Goal: Information Seeking & Learning: Learn about a topic

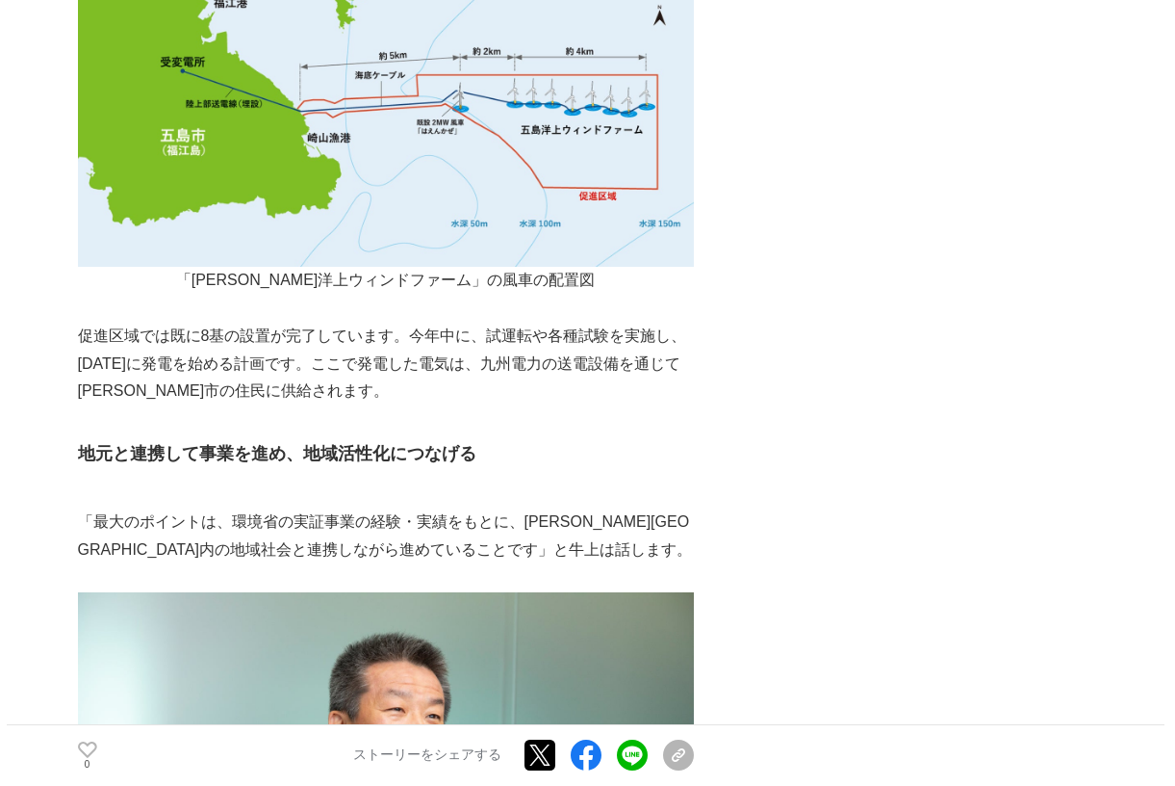
scroll to position [2478, 0]
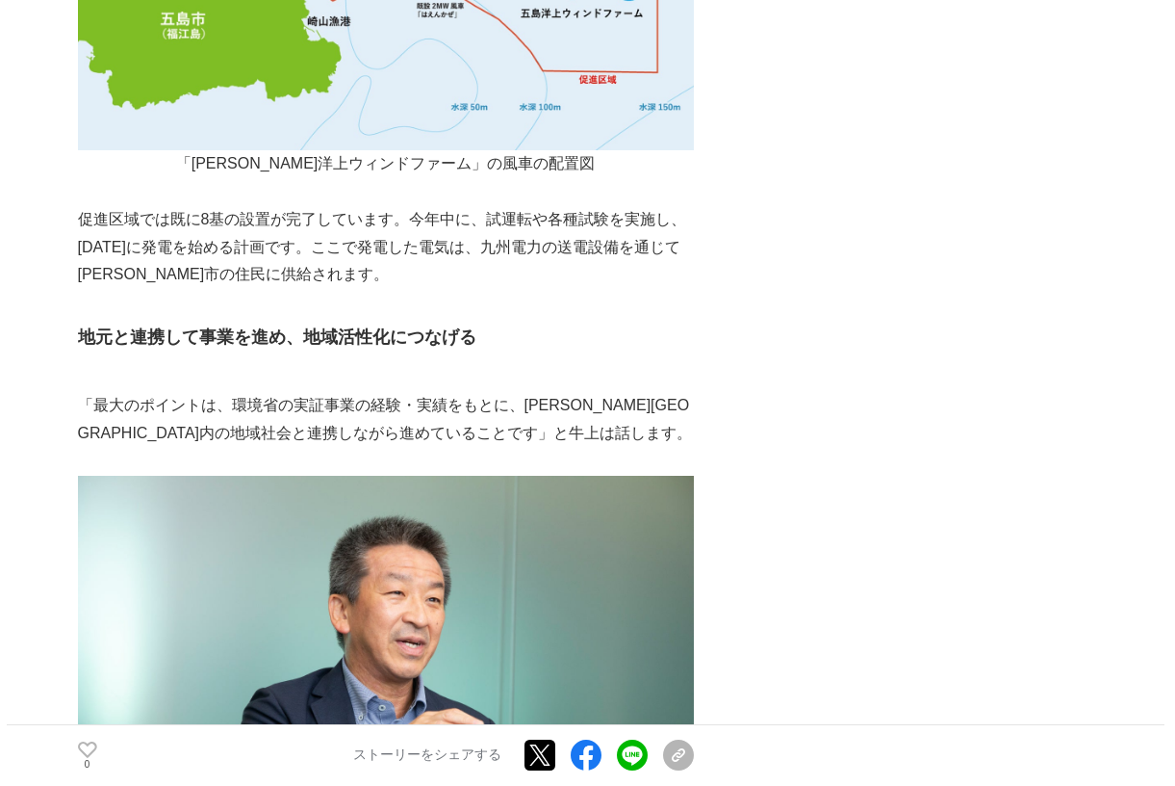
drag, startPoint x: 387, startPoint y: 252, endPoint x: 427, endPoint y: 319, distance: 77.8
drag, startPoint x: 240, startPoint y: 285, endPoint x: 436, endPoint y: 286, distance: 196.4
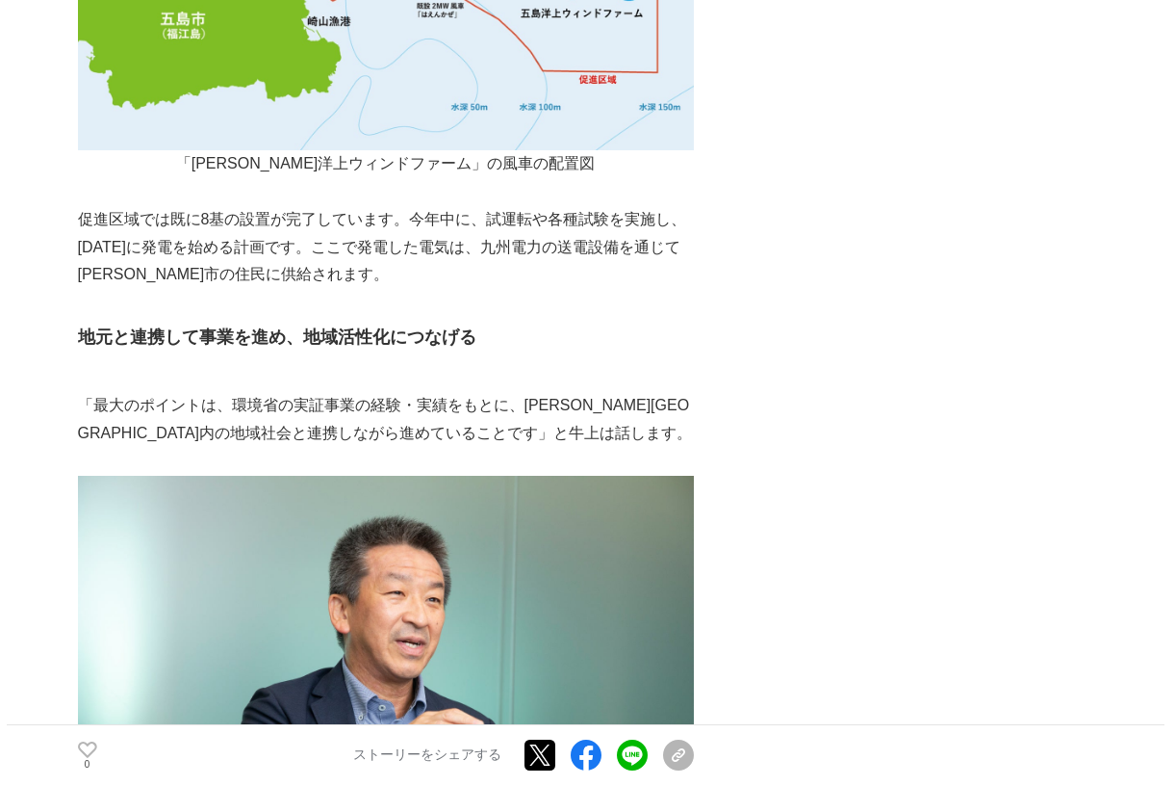
drag, startPoint x: 491, startPoint y: 265, endPoint x: 663, endPoint y: 312, distance: 178.7
copy p "また、浮体の部材の多くは、[PERSON_NAME][GEOGRAPHIC_DATA]や[GEOGRAPHIC_DATA]内で現地調達し、地元の建設会社や造船…"
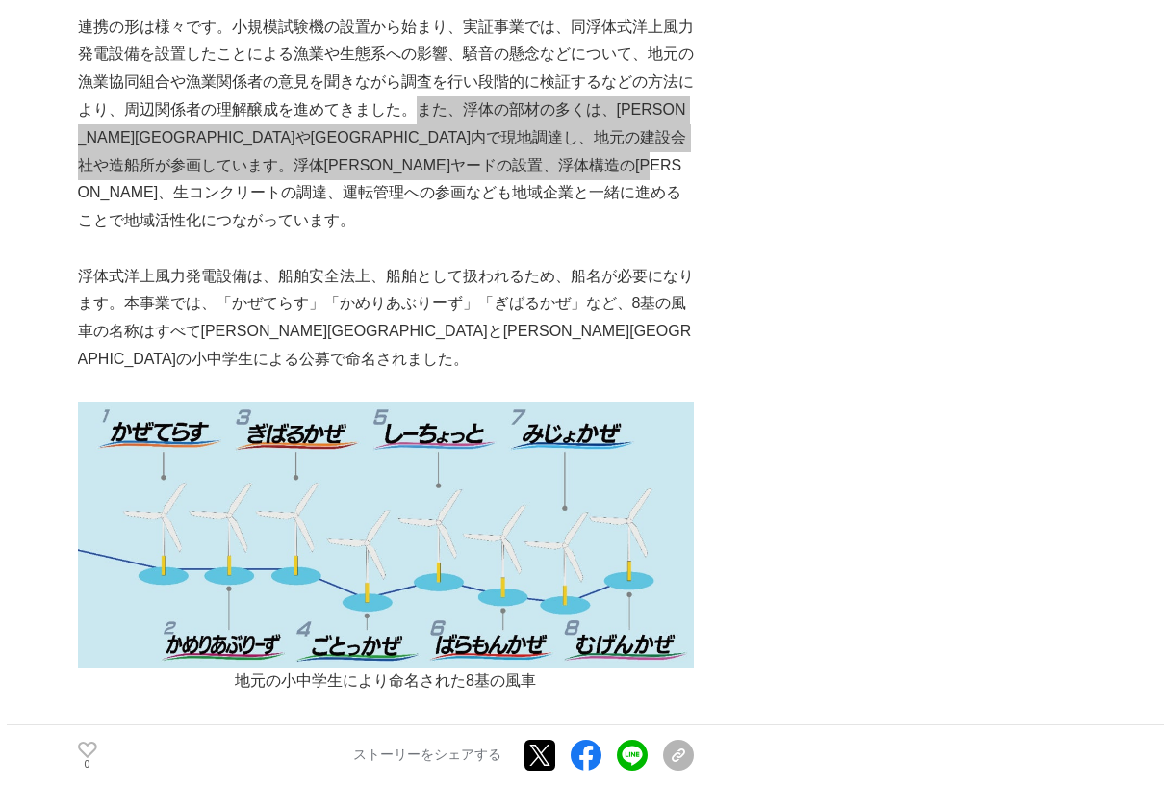
scroll to position [3504, 0]
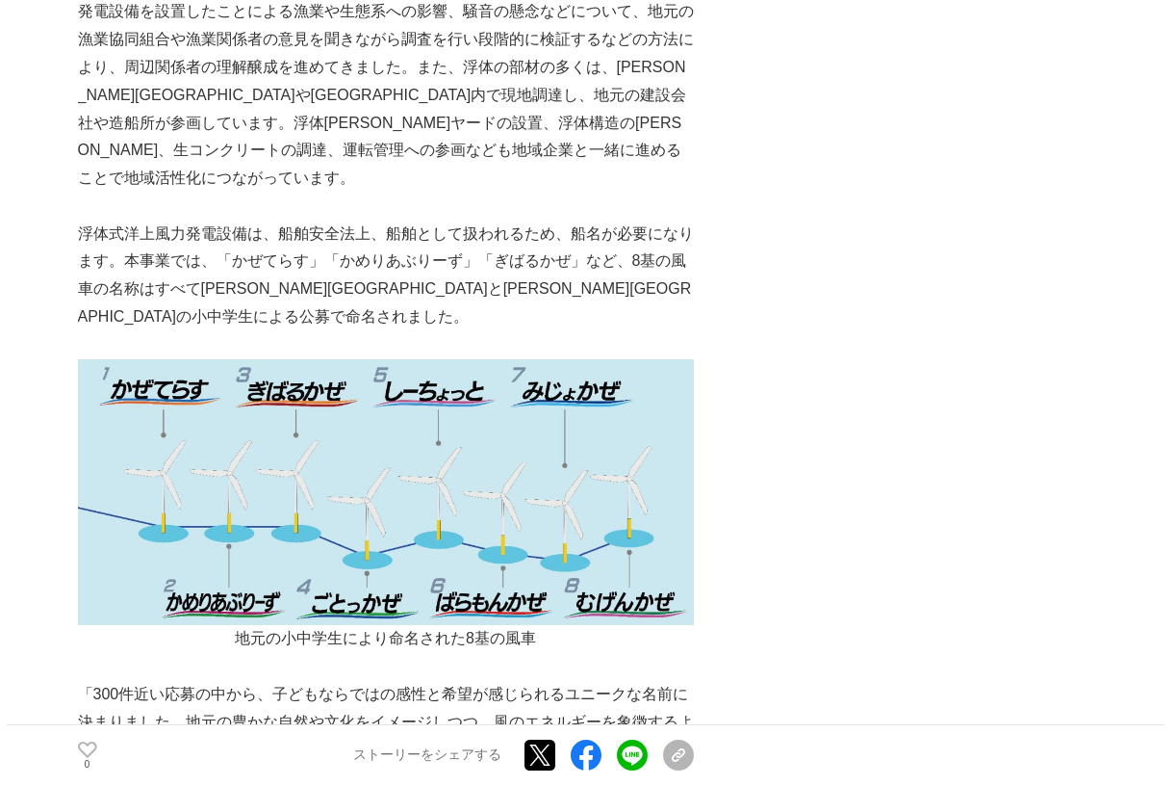
drag, startPoint x: 285, startPoint y: 369, endPoint x: 321, endPoint y: 369, distance: 35.6
drag, startPoint x: 80, startPoint y: 370, endPoint x: 476, endPoint y: 424, distance: 399.3
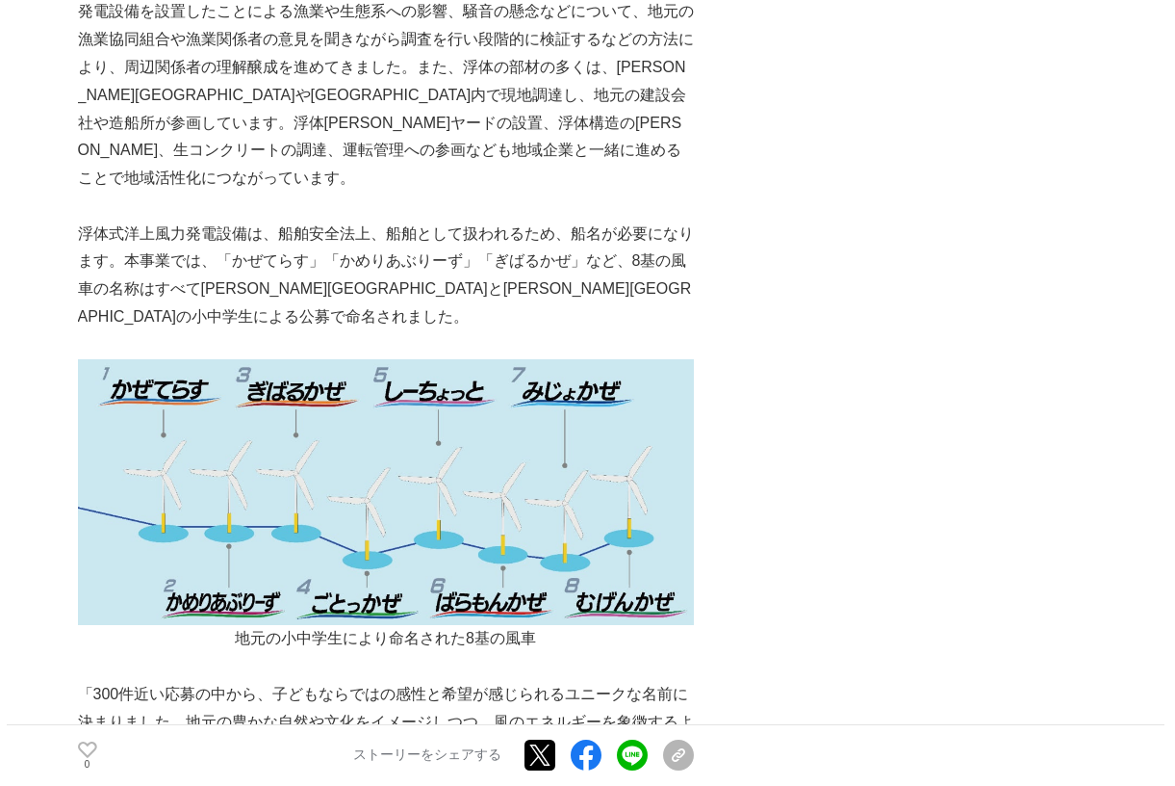
copy p "[PERSON_NAME][GEOGRAPHIC_DATA]の建設会社が参画して設置された[GEOGRAPHIC_DATA][PERSON_NAME]浮体[P…"
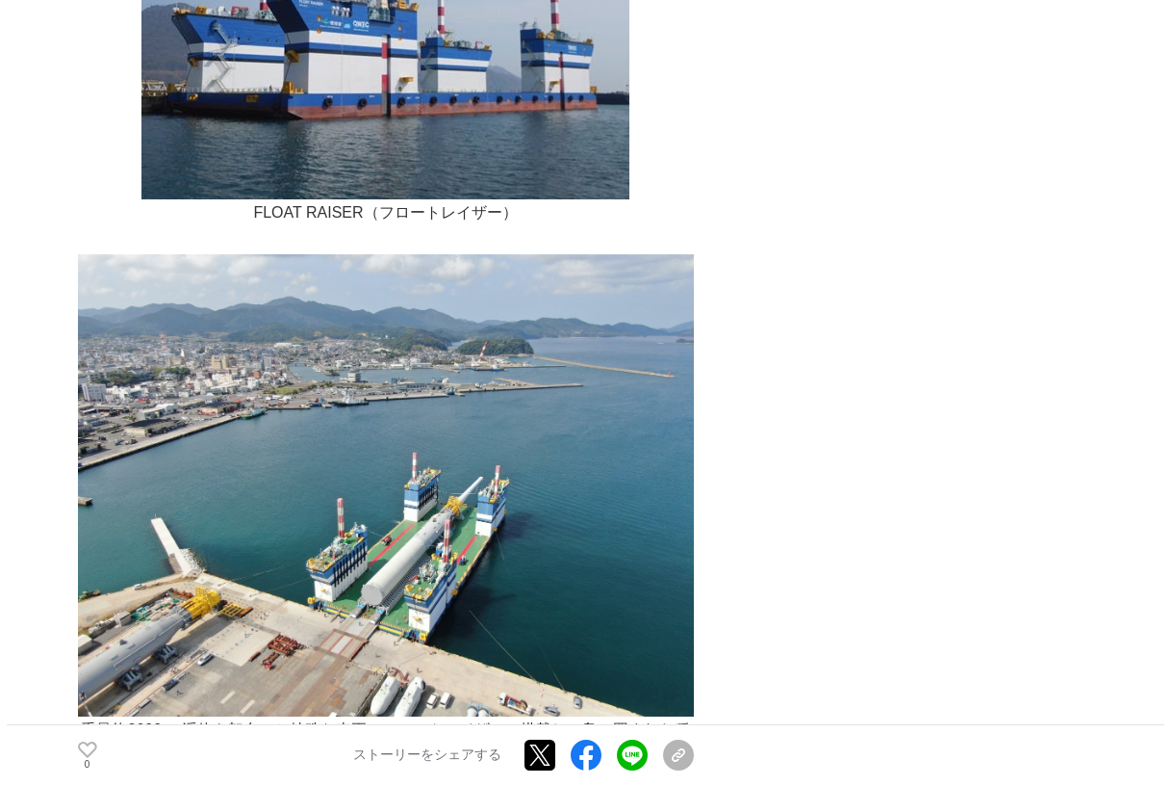
scroll to position [6220, 0]
